Goal: Transaction & Acquisition: Purchase product/service

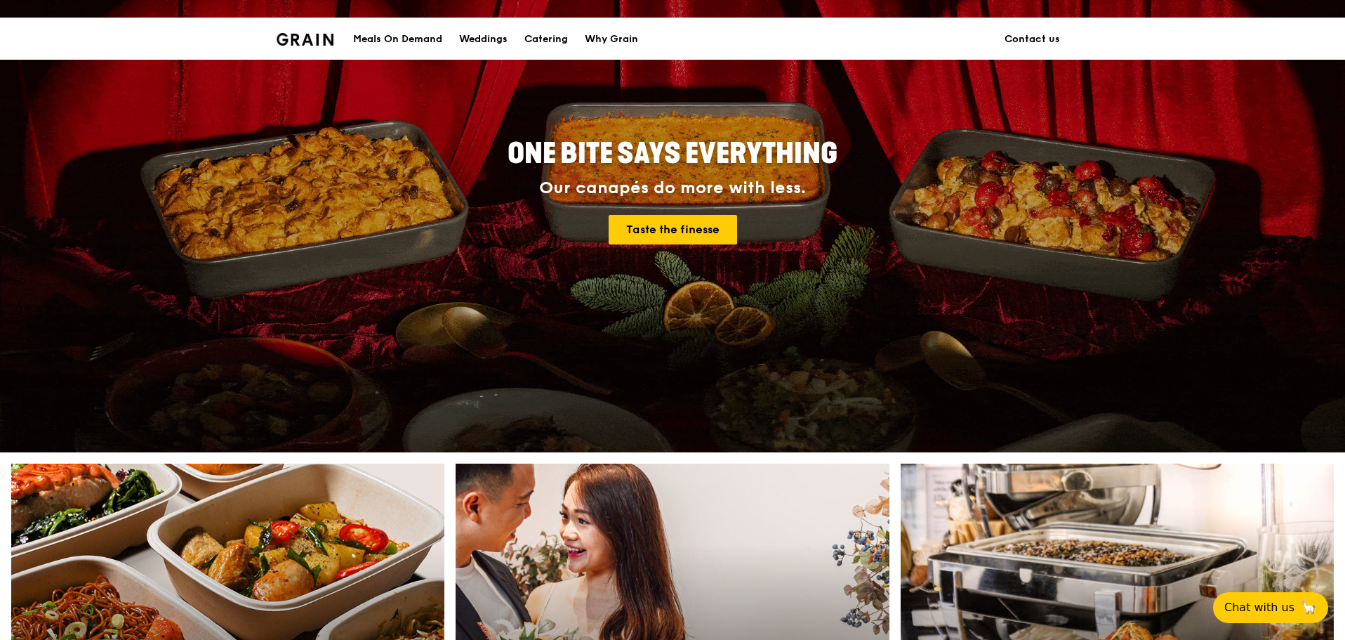
scroll to position [211, 0]
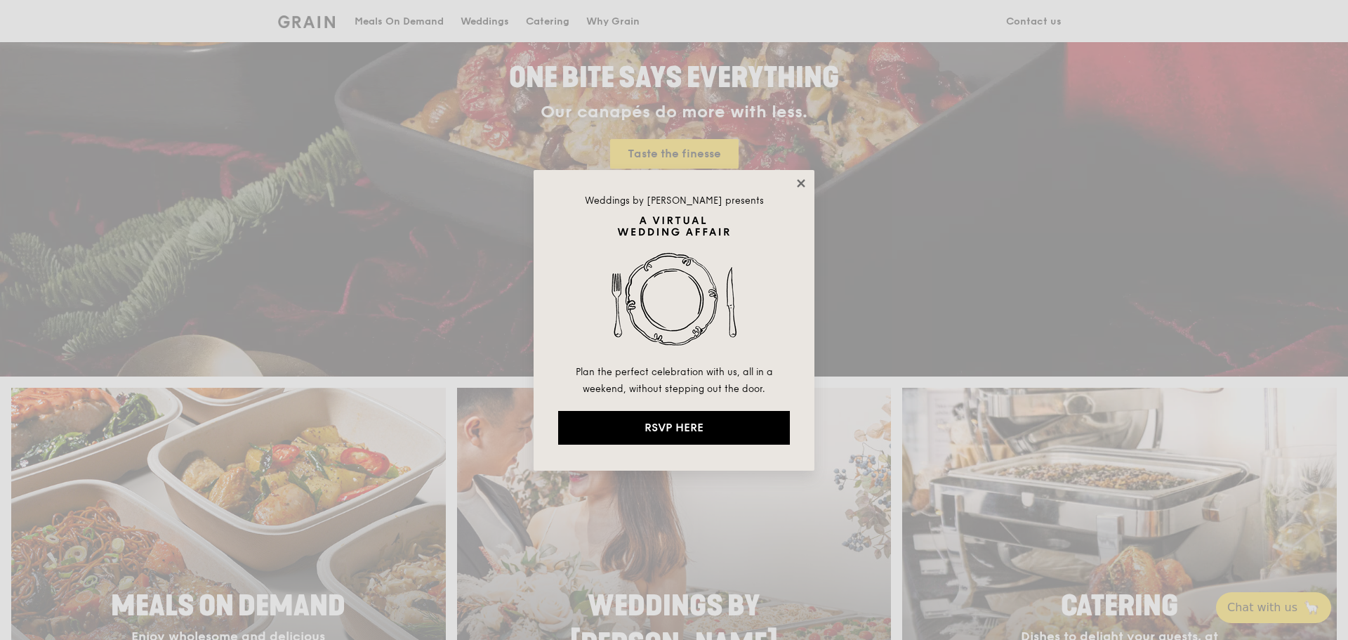
click at [804, 183] on icon at bounding box center [801, 183] width 13 height 13
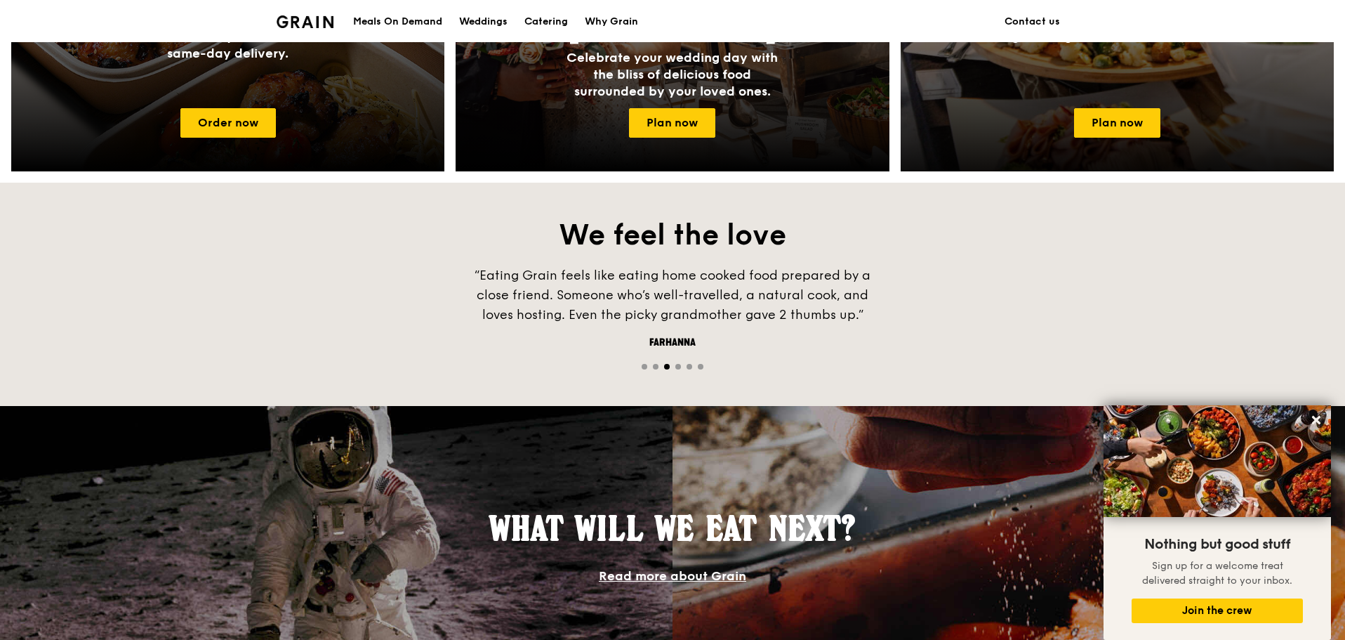
scroll to position [741, 0]
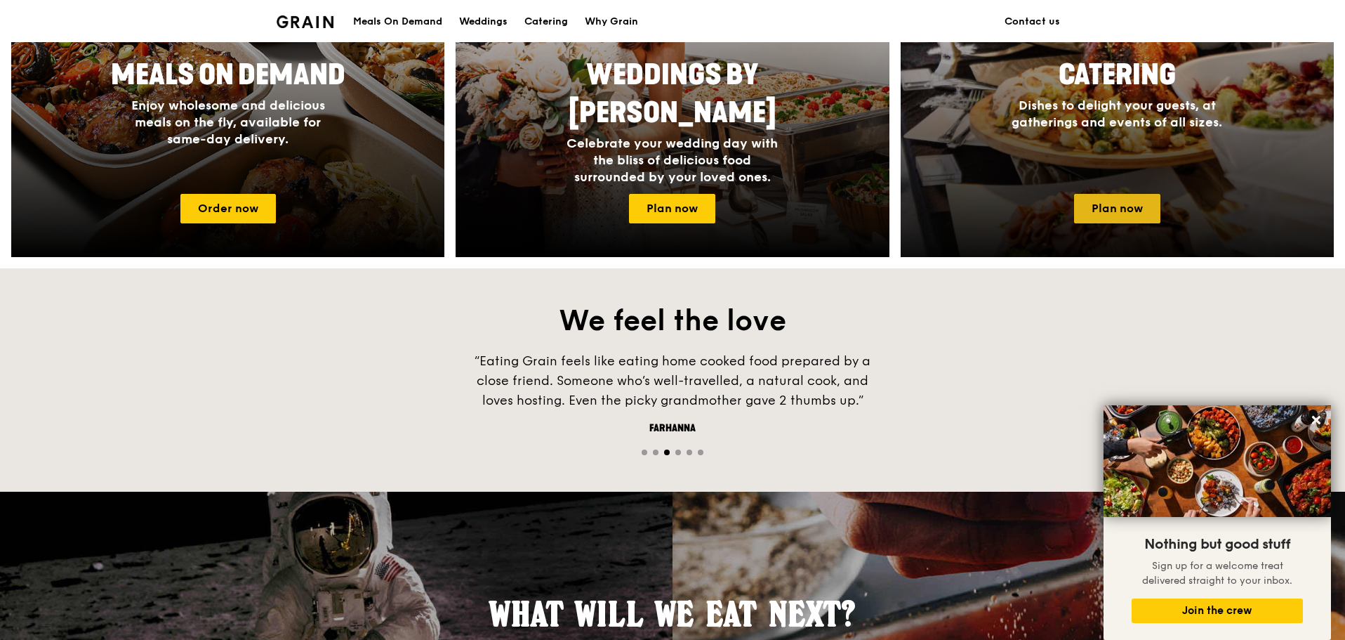
click at [1110, 194] on link "Plan now" at bounding box center [1117, 208] width 86 height 29
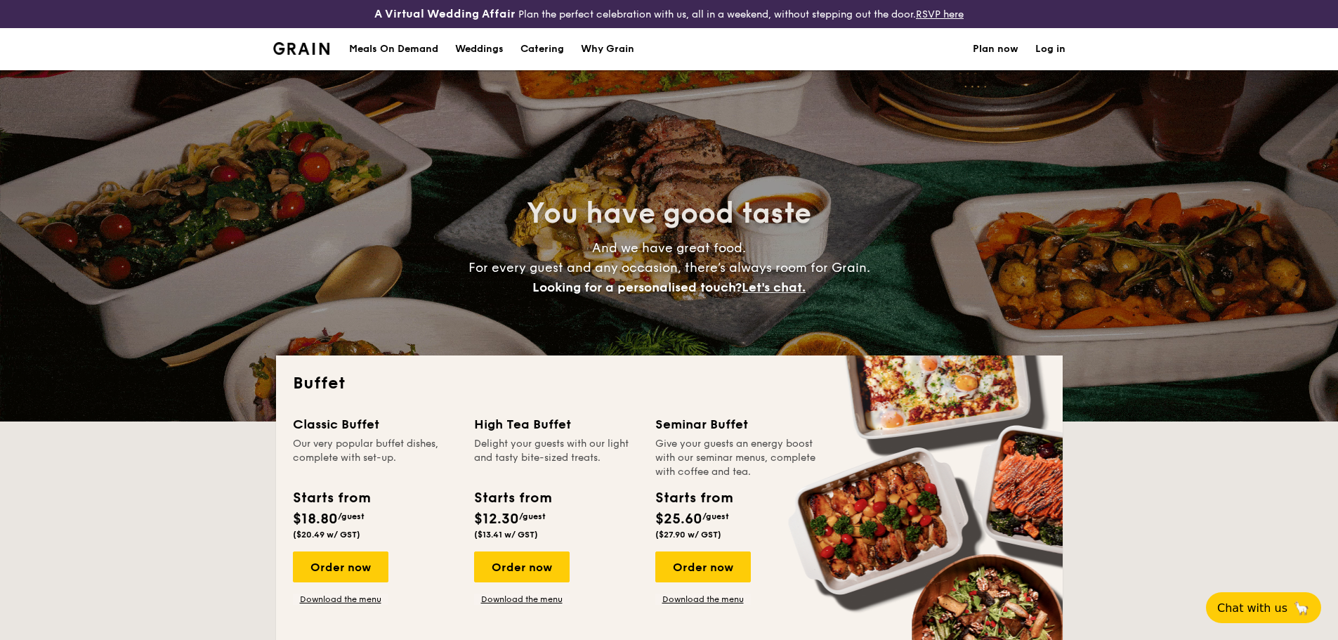
select select
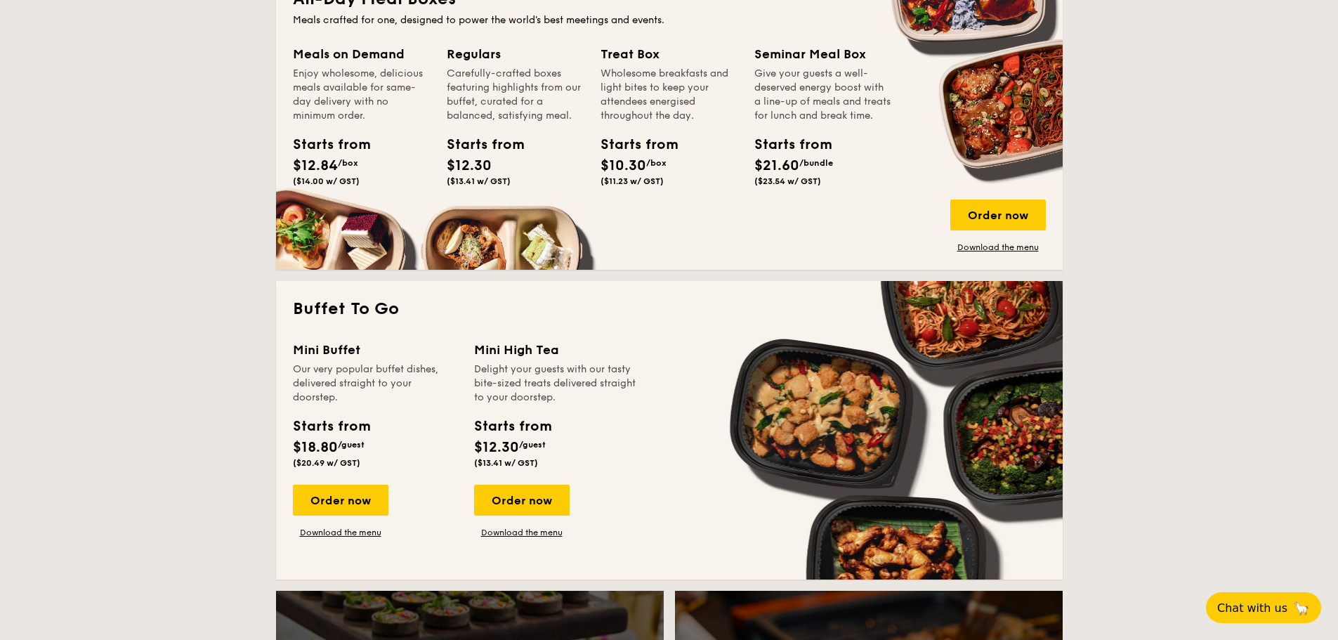
scroll to position [702, 0]
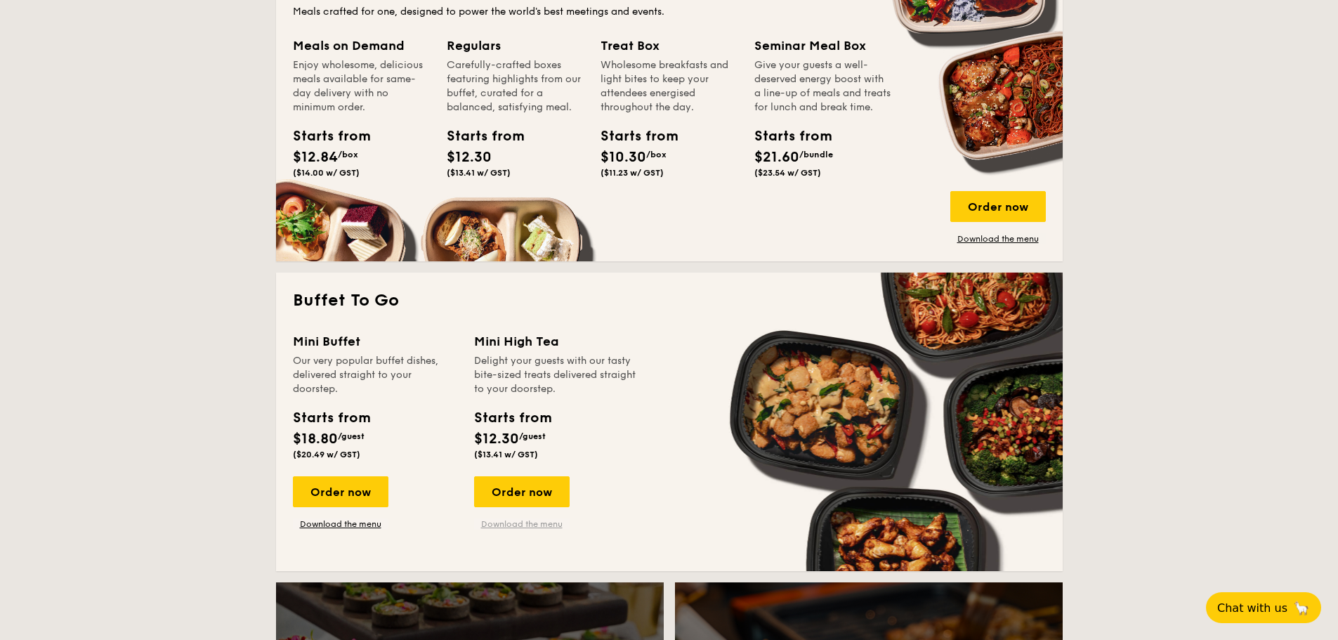
click at [559, 518] on link "Download the menu" at bounding box center [521, 523] width 95 height 11
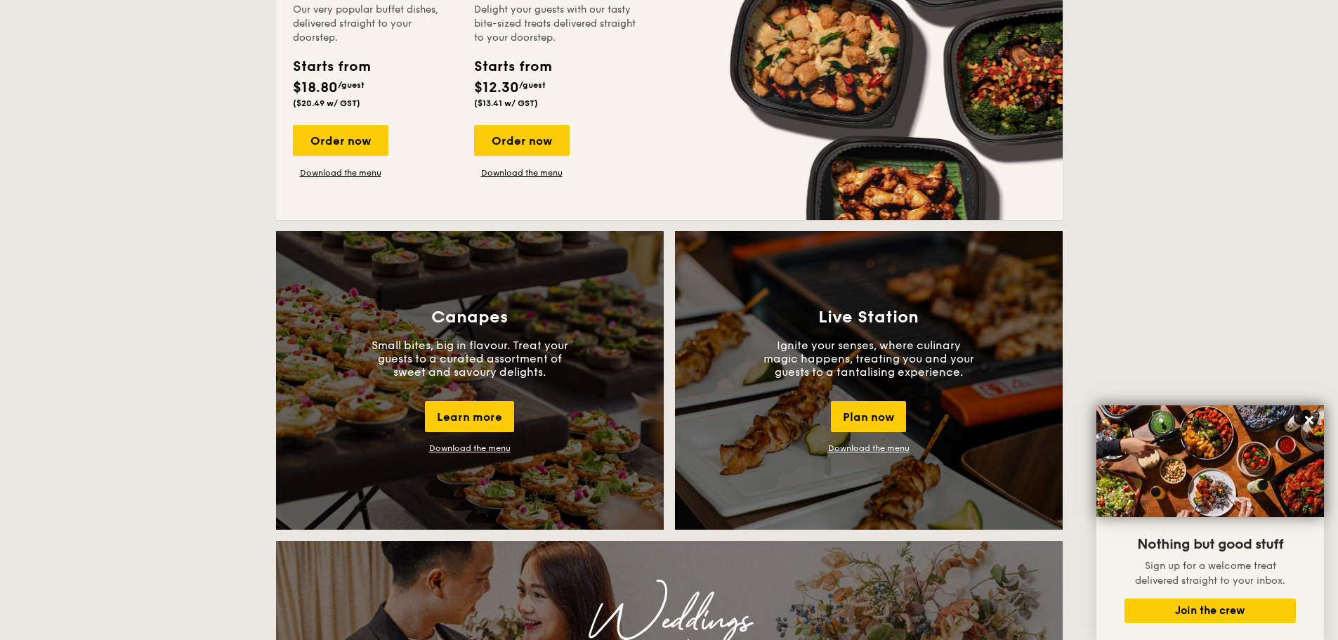
scroll to position [562, 0]
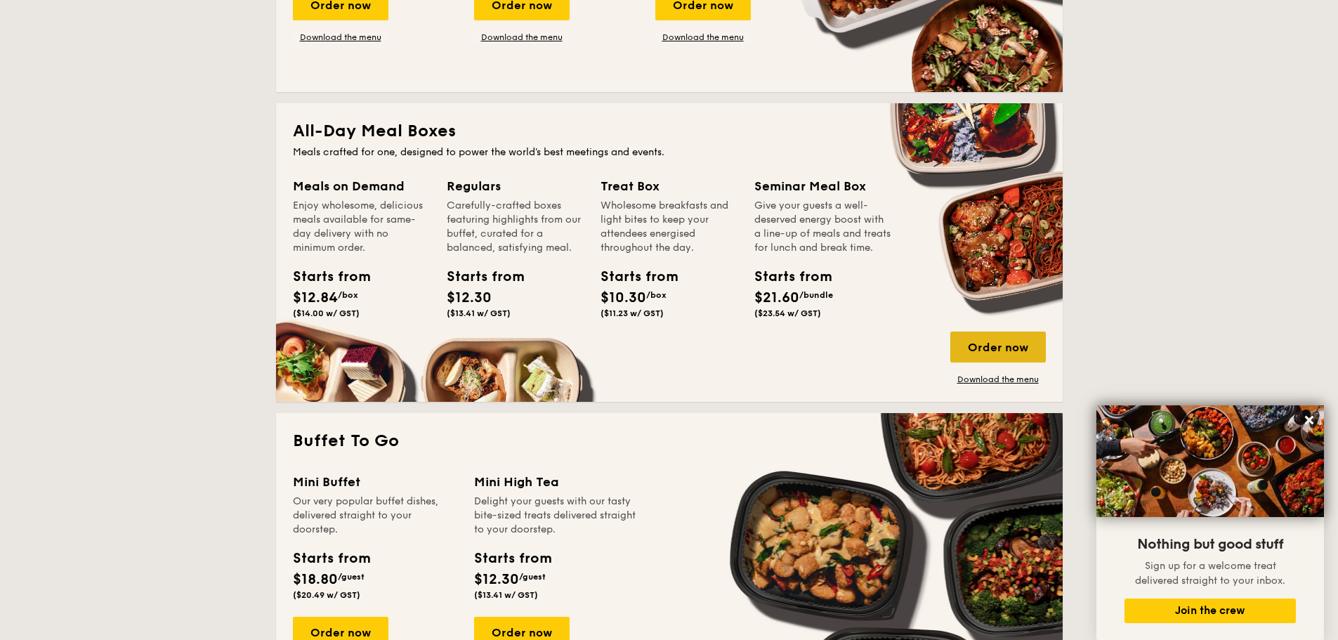
click at [967, 335] on div "Order now" at bounding box center [997, 346] width 95 height 31
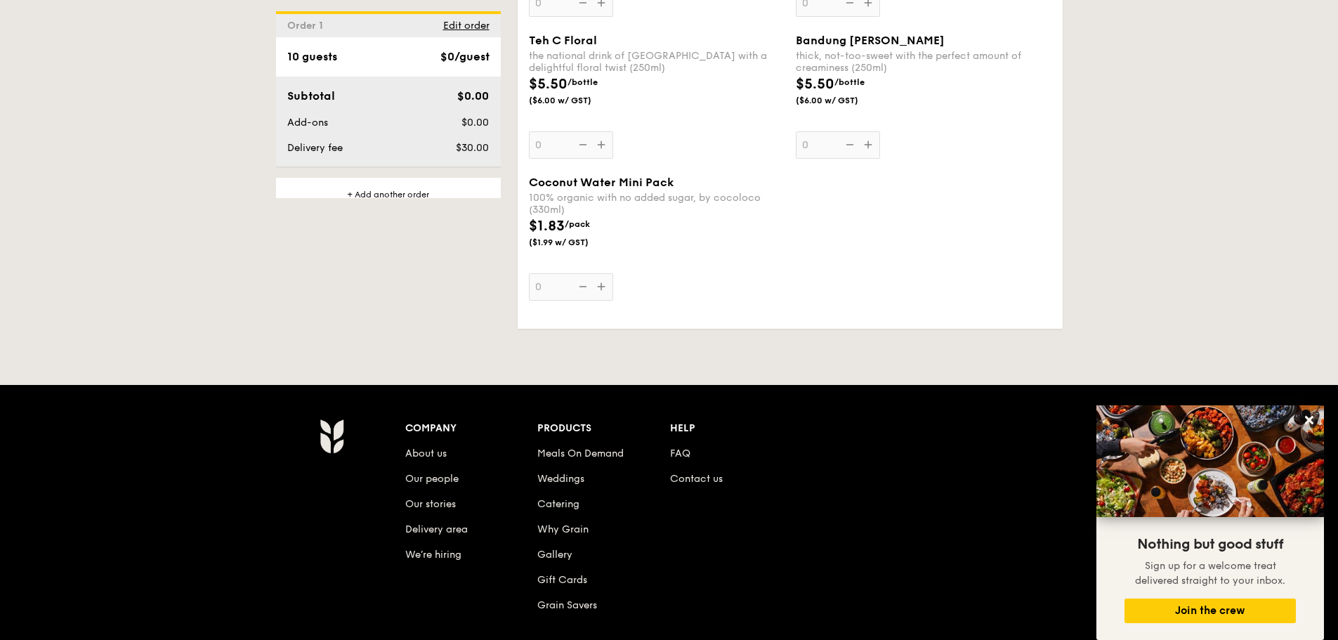
scroll to position [2824, 0]
